Goal: Task Accomplishment & Management: Use online tool/utility

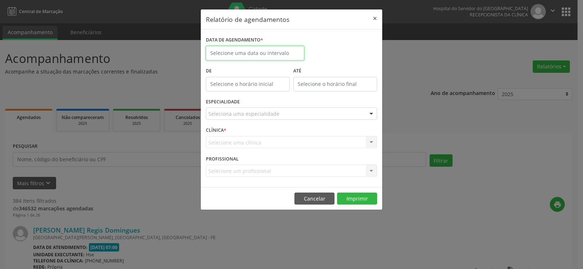
click at [295, 55] on body "Central de Marcação Hospital do Servidor do [GEOGRAPHIC_DATA] Recepcionista da …" at bounding box center [291, 134] width 583 height 269
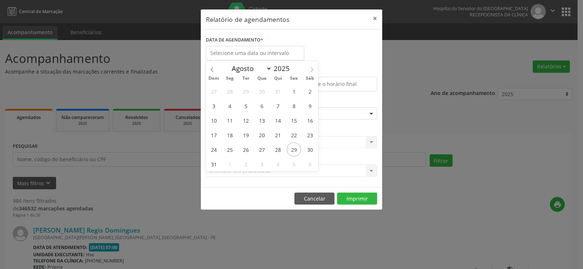
click at [313, 71] on icon at bounding box center [311, 69] width 5 height 5
select select "8"
click at [293, 121] on span "19" at bounding box center [294, 120] width 14 height 14
type input "[DATE]"
click at [293, 121] on span "19" at bounding box center [294, 120] width 14 height 14
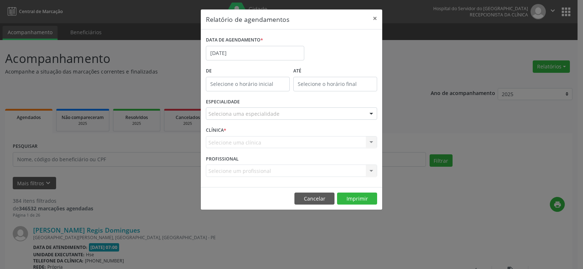
click at [293, 121] on div "ESPECIALIDADE Seleciona uma especialidade Todas as especialidades Alergologia A…" at bounding box center [291, 111] width 175 height 28
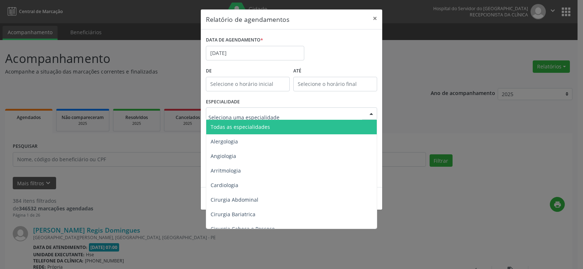
click at [372, 114] on div at bounding box center [371, 114] width 11 height 12
click at [272, 126] on span "Todas as especialidades" at bounding box center [292, 127] width 172 height 15
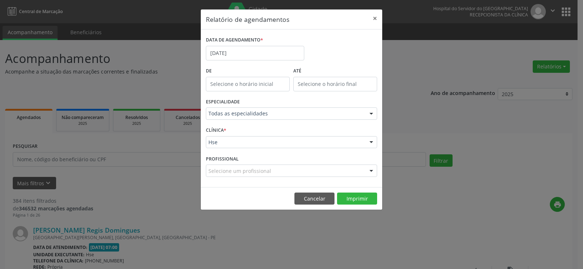
click at [369, 169] on div at bounding box center [371, 171] width 11 height 12
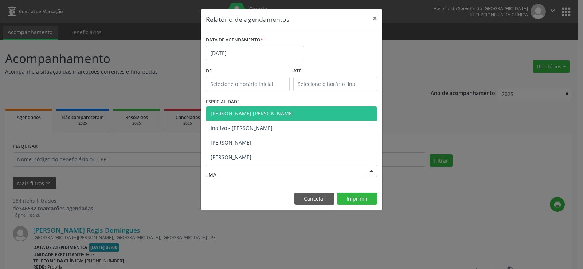
type input "M"
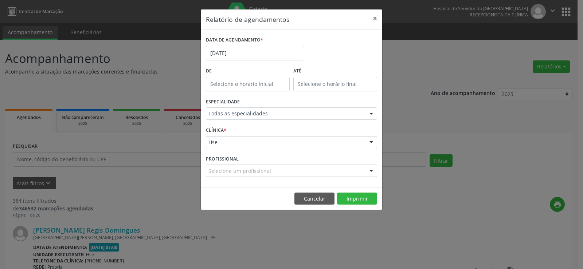
click at [371, 166] on div at bounding box center [371, 171] width 11 height 12
click at [372, 170] on div at bounding box center [371, 171] width 11 height 12
click at [372, 142] on div at bounding box center [371, 143] width 11 height 12
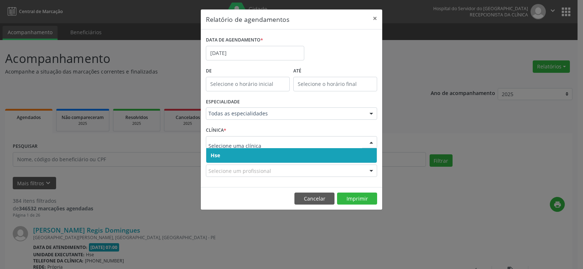
click at [257, 161] on span "Hse" at bounding box center [291, 155] width 171 height 15
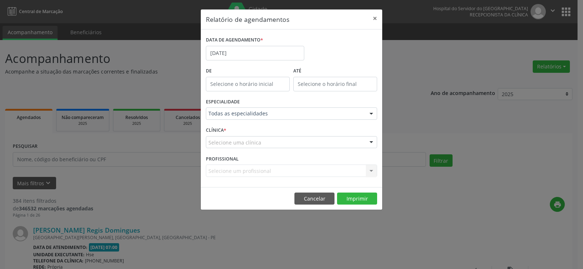
click at [372, 143] on div at bounding box center [371, 143] width 11 height 12
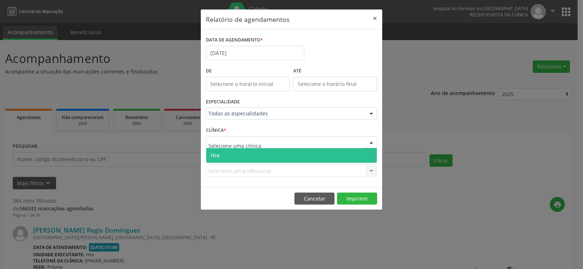
click at [255, 160] on span "Hse" at bounding box center [291, 155] width 171 height 15
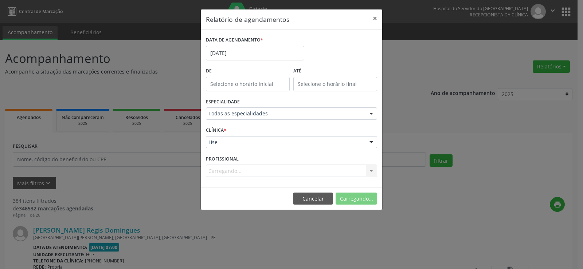
click at [371, 171] on div "Carregando... Todos os profissionais [PERSON_NAME] - Professor(A) [DEMOGRAPHIC_…" at bounding box center [291, 171] width 171 height 12
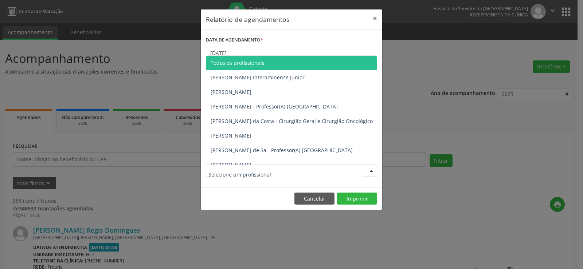
click at [371, 171] on div at bounding box center [371, 171] width 11 height 12
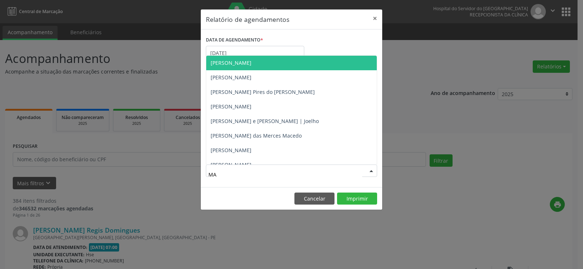
type input "MAT"
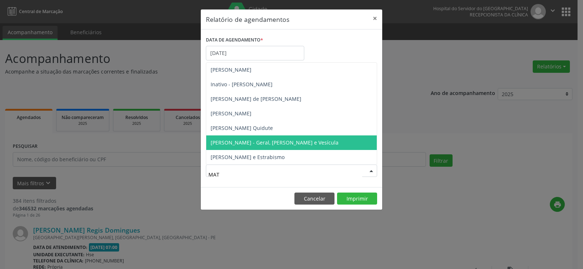
click at [291, 142] on span "[PERSON_NAME] - Geral, [PERSON_NAME] e Vesícula" at bounding box center [275, 142] width 128 height 7
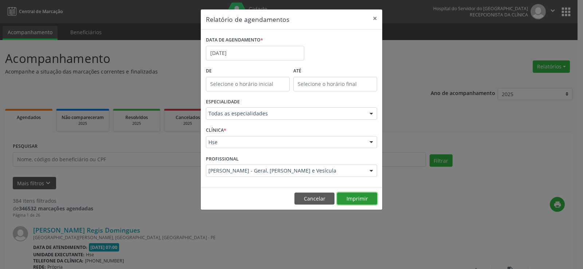
click at [361, 199] on button "Imprimir" at bounding box center [357, 199] width 40 height 12
click at [377, 18] on button "×" at bounding box center [375, 18] width 15 height 18
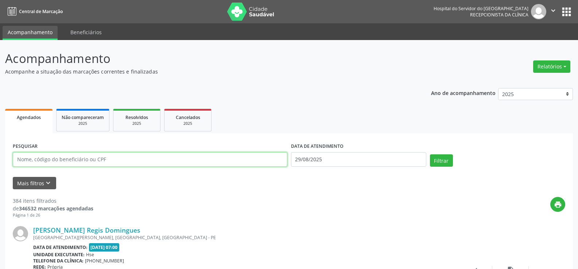
click at [64, 157] on input "text" at bounding box center [150, 159] width 274 height 15
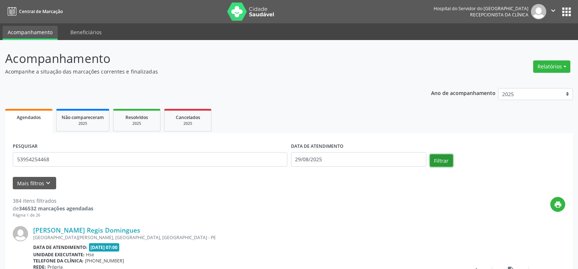
click at [434, 161] on button "Filtrar" at bounding box center [441, 161] width 23 height 12
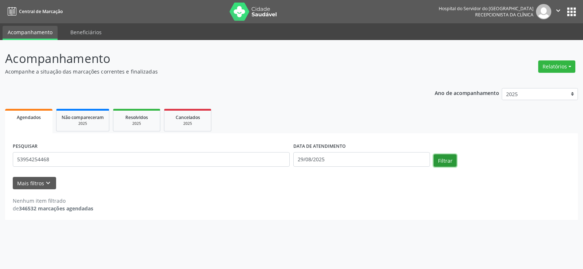
click at [434, 161] on button "Filtrar" at bounding box center [445, 161] width 23 height 12
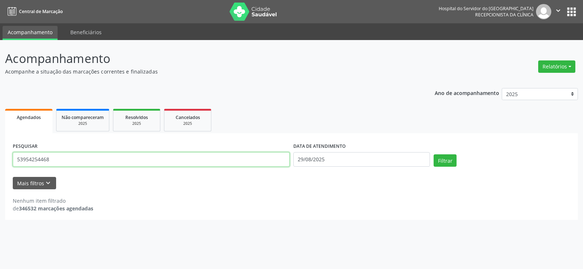
click at [56, 159] on input "53954254468" at bounding box center [151, 159] width 277 height 15
type input "15482550419"
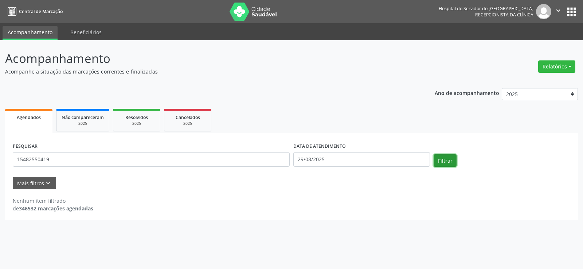
click at [444, 160] on button "Filtrar" at bounding box center [445, 161] width 23 height 12
click at [561, 67] on button "Relatórios" at bounding box center [556, 67] width 37 height 12
click at [532, 82] on link "Agendamentos" at bounding box center [537, 82] width 78 height 10
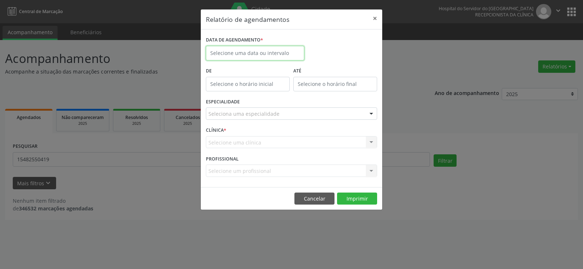
click at [273, 51] on input "text" at bounding box center [255, 53] width 98 height 15
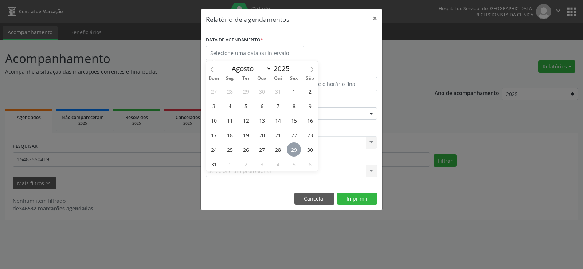
click at [295, 151] on span "29" at bounding box center [294, 150] width 14 height 14
type input "29/08/2025"
click at [295, 151] on span "29" at bounding box center [294, 150] width 14 height 14
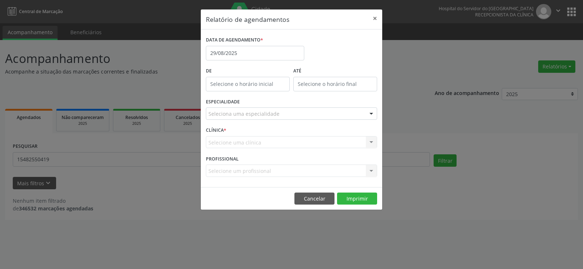
click at [373, 116] on div at bounding box center [371, 114] width 11 height 12
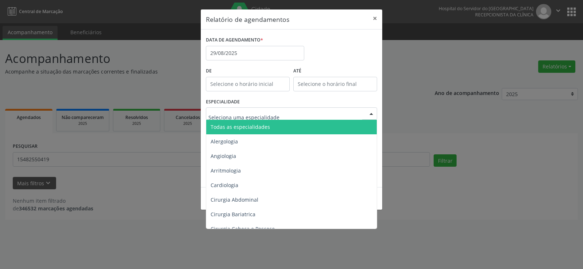
click at [241, 126] on span "Todas as especialidades" at bounding box center [240, 127] width 59 height 7
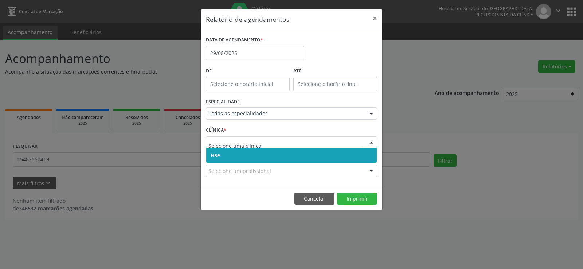
click at [372, 142] on div at bounding box center [371, 143] width 11 height 12
click at [230, 157] on span "Hse" at bounding box center [291, 155] width 171 height 15
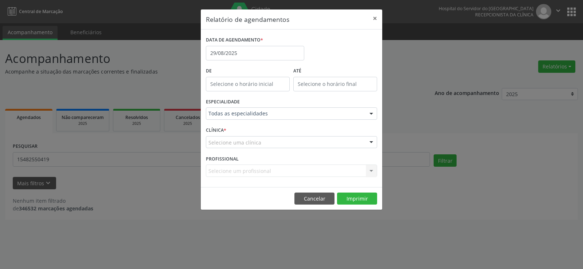
click at [371, 141] on div at bounding box center [371, 143] width 11 height 12
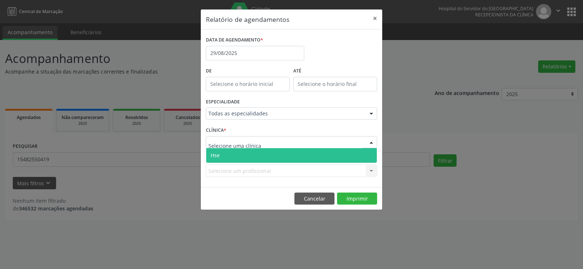
click at [280, 155] on span "Hse" at bounding box center [291, 155] width 171 height 15
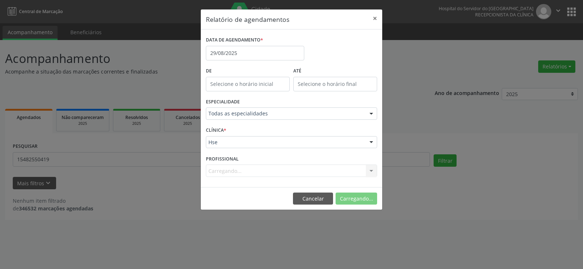
click at [371, 171] on div "Carregando... Todos os profissionais [PERSON_NAME] Interaminense Junior [PERSON…" at bounding box center [291, 171] width 171 height 12
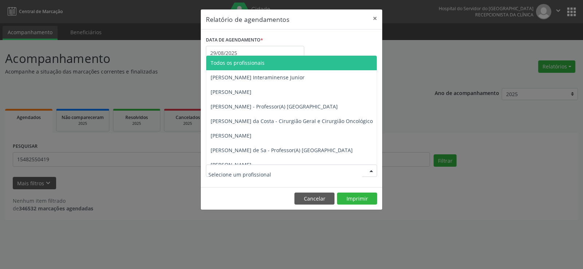
click at [371, 171] on div at bounding box center [371, 171] width 11 height 12
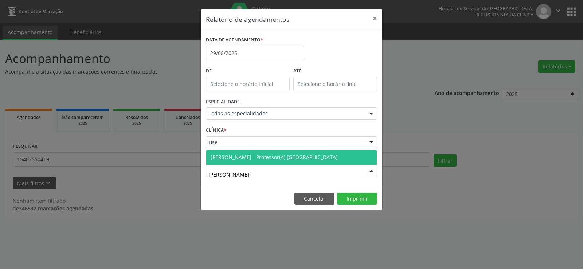
click at [303, 159] on span "[PERSON_NAME] - Professor(A) [GEOGRAPHIC_DATA]" at bounding box center [274, 157] width 127 height 7
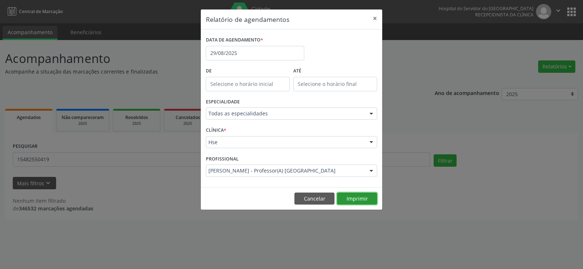
click at [351, 199] on button "Imprimir" at bounding box center [357, 199] width 40 height 12
click at [237, 53] on input "29/08/2025" at bounding box center [255, 53] width 98 height 15
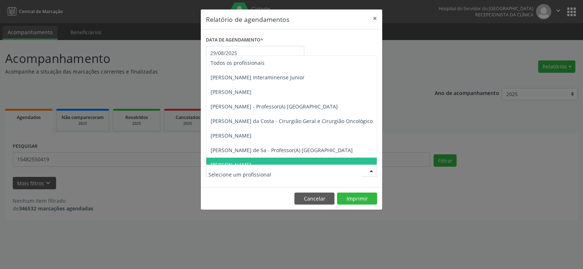
click at [371, 170] on div at bounding box center [371, 171] width 11 height 12
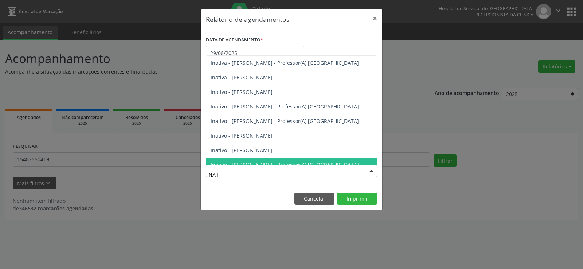
type input "NATA"
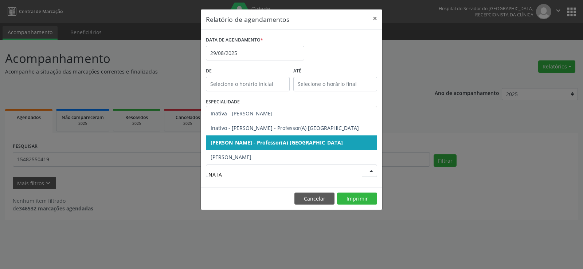
click at [274, 146] on span "[PERSON_NAME] - Professor(A) [GEOGRAPHIC_DATA]" at bounding box center [277, 142] width 132 height 7
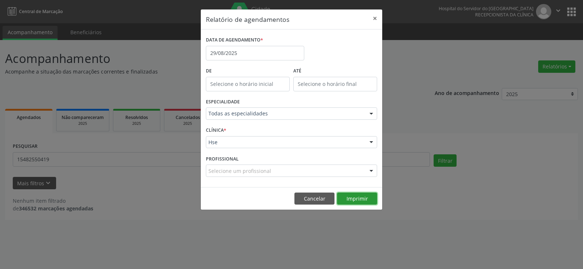
click at [351, 199] on button "Imprimir" at bounding box center [357, 199] width 40 height 12
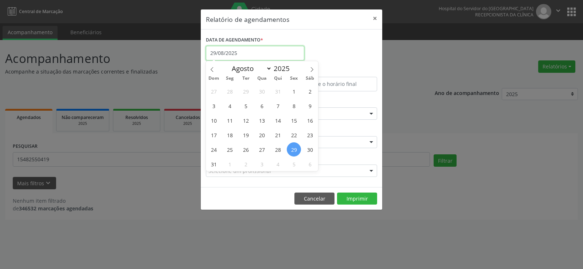
click at [246, 54] on input "29/08/2025" at bounding box center [255, 53] width 98 height 15
click at [310, 69] on icon at bounding box center [311, 69] width 5 height 5
select select "8"
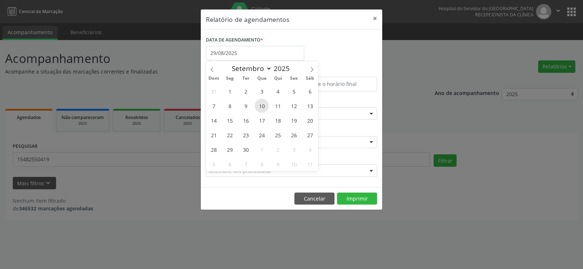
click at [262, 108] on span "10" at bounding box center [262, 106] width 14 height 14
type input "[DATE]"
click at [263, 107] on span "10" at bounding box center [262, 106] width 14 height 14
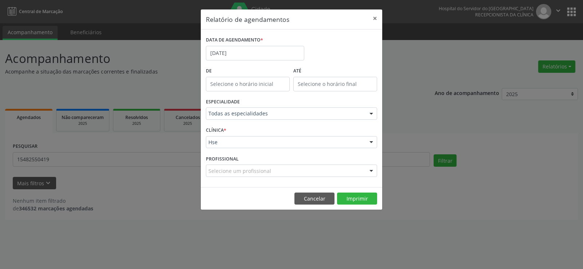
click at [263, 107] on div "ESPECIALIDADE Todas as especialidades Todas as especialidades Alergologia Angio…" at bounding box center [291, 111] width 175 height 28
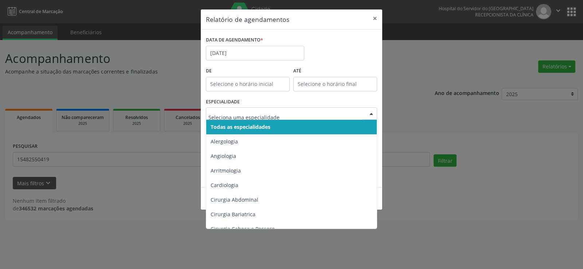
click at [368, 113] on div at bounding box center [371, 114] width 11 height 12
click at [271, 124] on span "Todas as especialidades" at bounding box center [292, 127] width 172 height 15
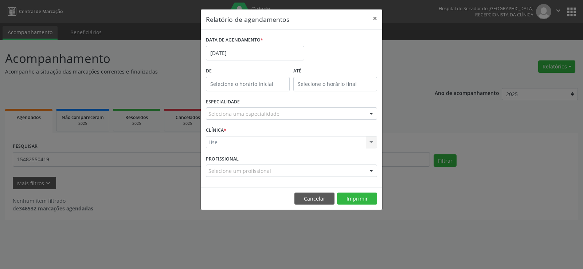
click at [371, 113] on div at bounding box center [371, 114] width 11 height 12
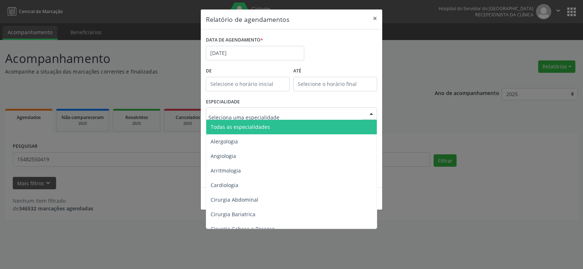
click at [294, 128] on span "Todas as especialidades" at bounding box center [292, 127] width 172 height 15
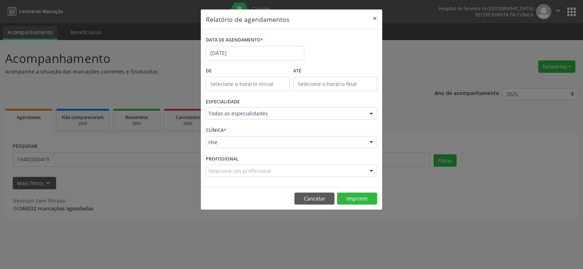
click at [371, 144] on div at bounding box center [371, 143] width 11 height 12
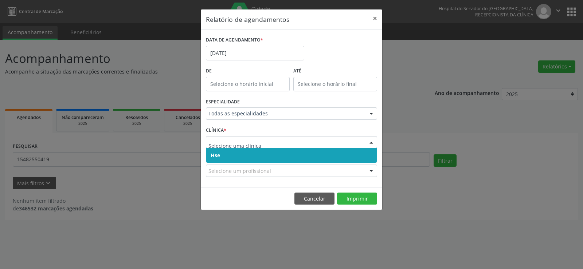
click at [275, 155] on span "Hse" at bounding box center [291, 155] width 171 height 15
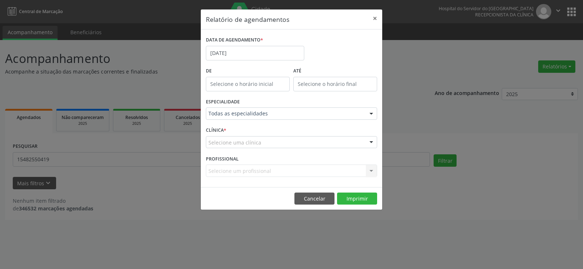
click at [372, 143] on div at bounding box center [371, 143] width 11 height 12
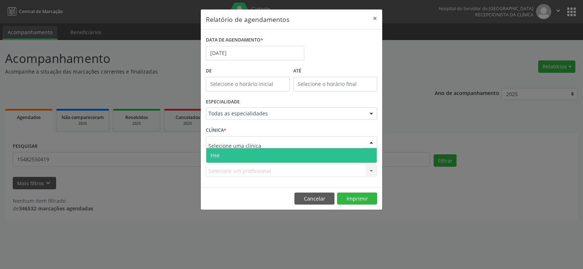
click at [262, 157] on span "Hse" at bounding box center [291, 155] width 171 height 15
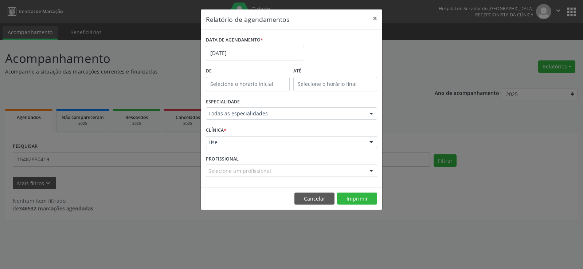
click at [369, 171] on div at bounding box center [371, 171] width 11 height 12
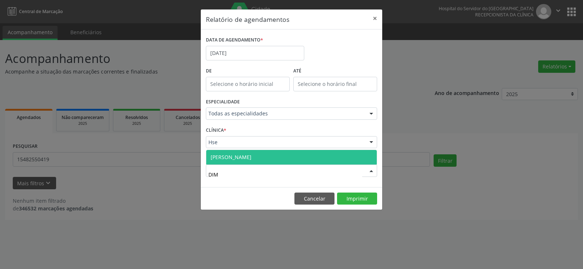
type input "[PERSON_NAME]"
click at [257, 158] on span "[PERSON_NAME]" at bounding box center [291, 157] width 171 height 15
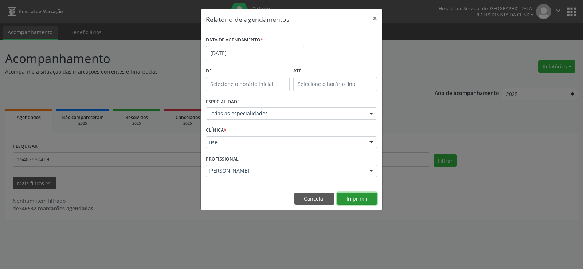
click at [348, 198] on button "Imprimir" at bounding box center [357, 199] width 40 height 12
click at [375, 19] on button "×" at bounding box center [375, 18] width 15 height 18
